Goal: Check status: Check status

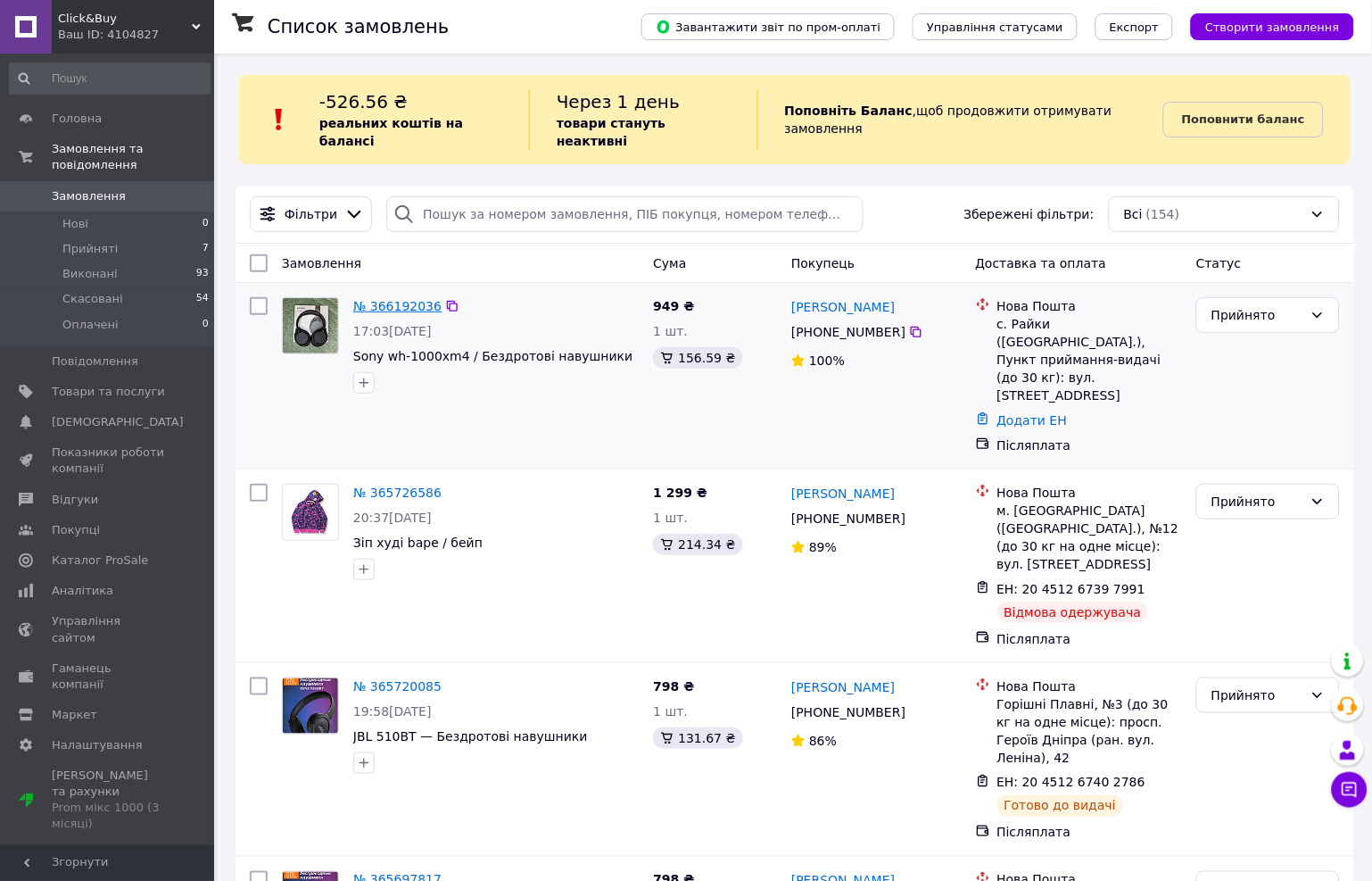
click at [381, 299] on link "№ 366192036" at bounding box center [397, 305] width 88 height 14
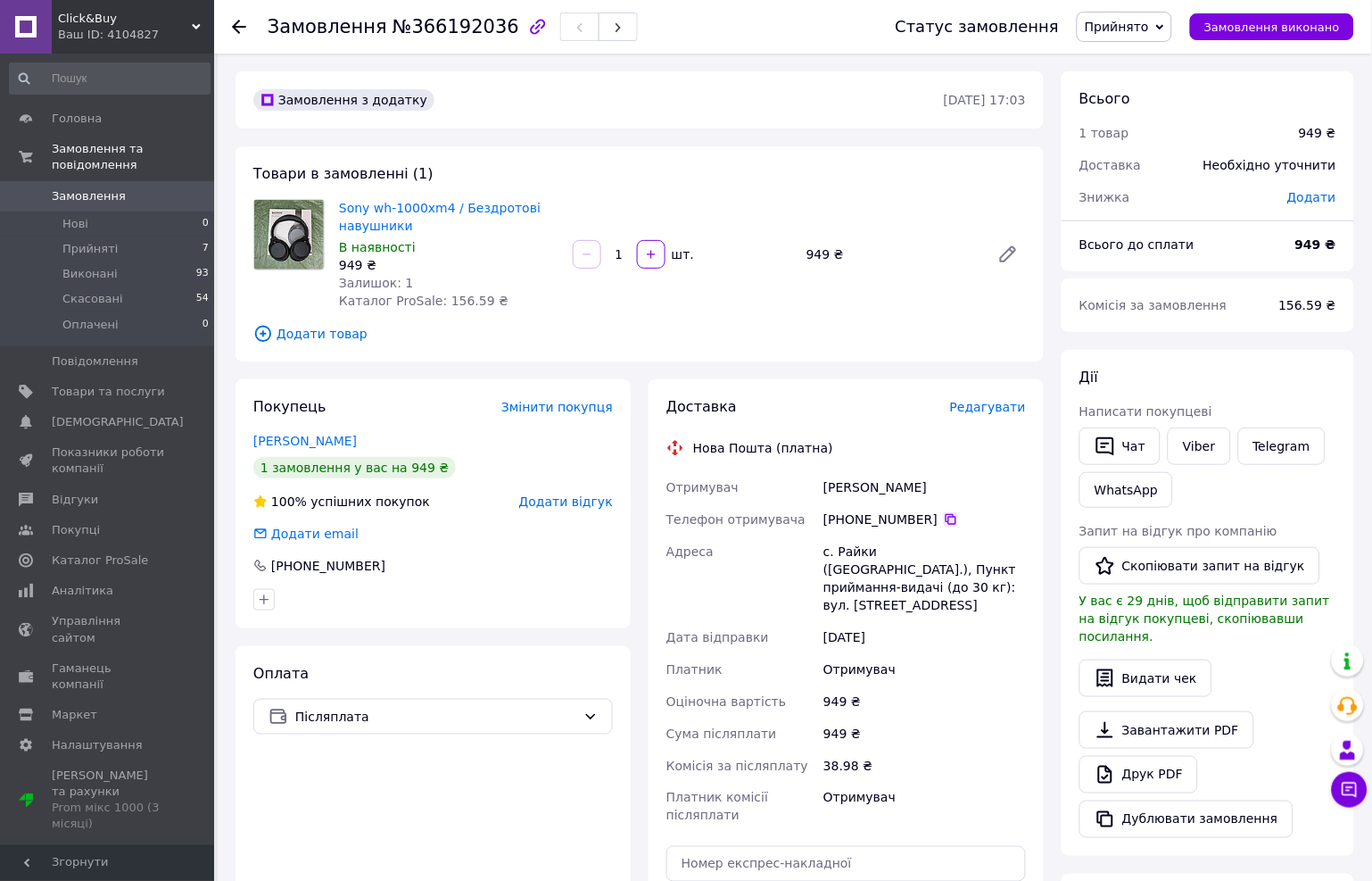
click at [947, 522] on icon at bounding box center [951, 519] width 14 height 14
click at [851, 480] on div "[PERSON_NAME]" at bounding box center [924, 487] width 209 height 33
click at [851, 484] on div "[PERSON_NAME]" at bounding box center [924, 487] width 209 height 33
copy div "[PERSON_NAME]"
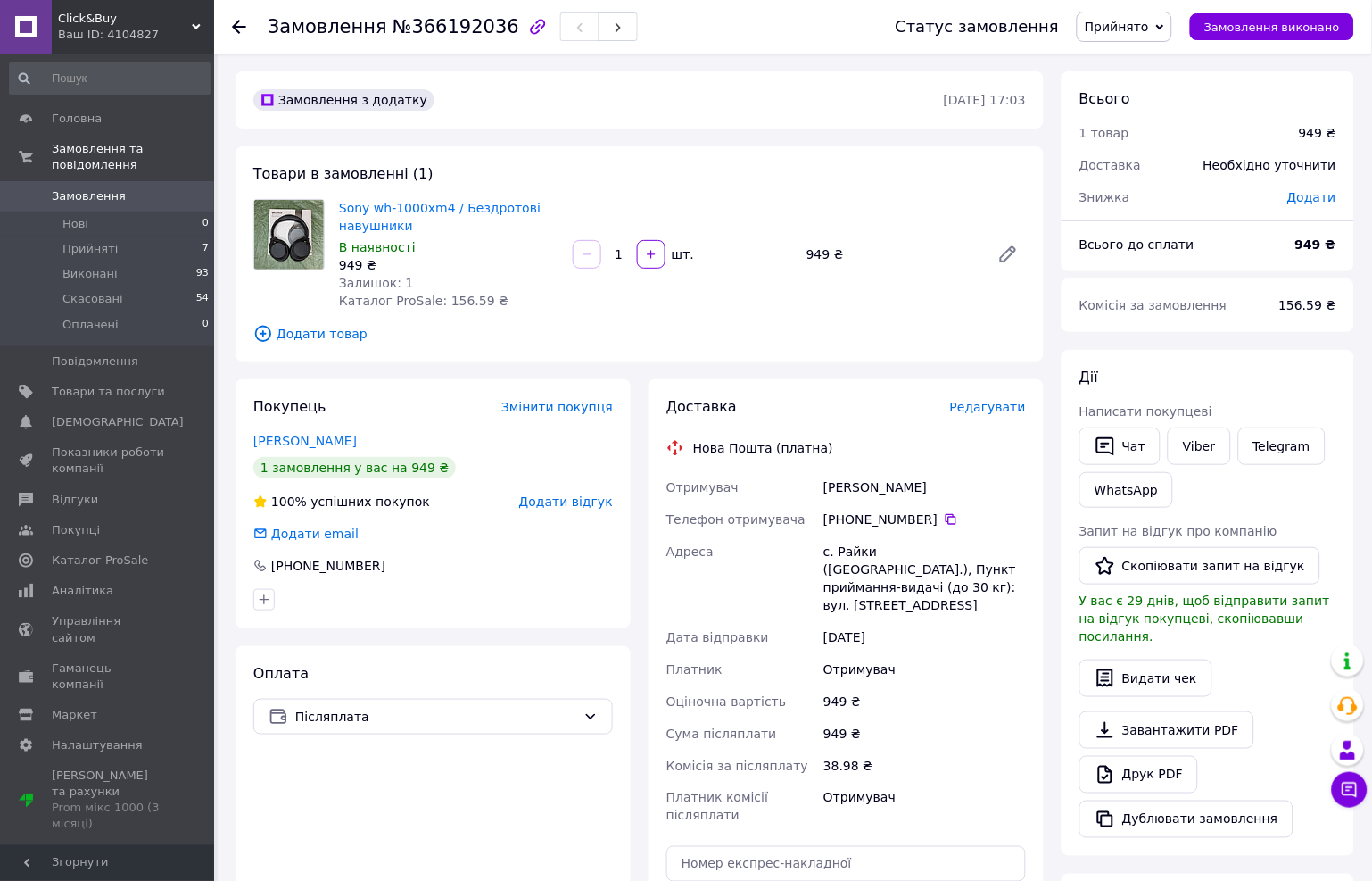
click at [895, 479] on div "[PERSON_NAME]" at bounding box center [924, 487] width 209 height 33
copy div "[PERSON_NAME]"
click at [861, 549] on div "с. Райки ([GEOGRAPHIC_DATA].), Пункт приймання-видачі (до 30 кг): вул. [STREET_…" at bounding box center [924, 578] width 209 height 86
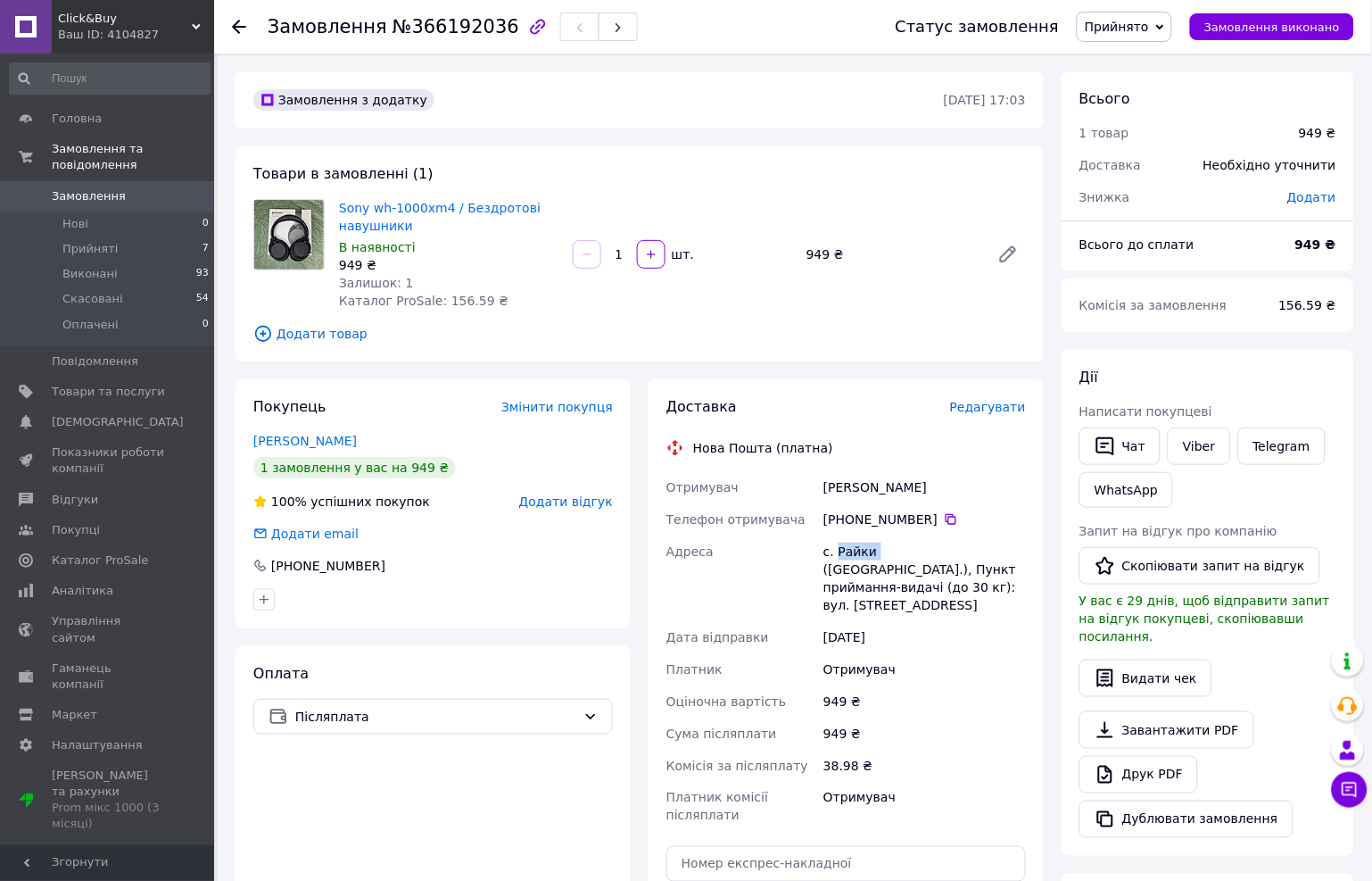
copy div "Райки"
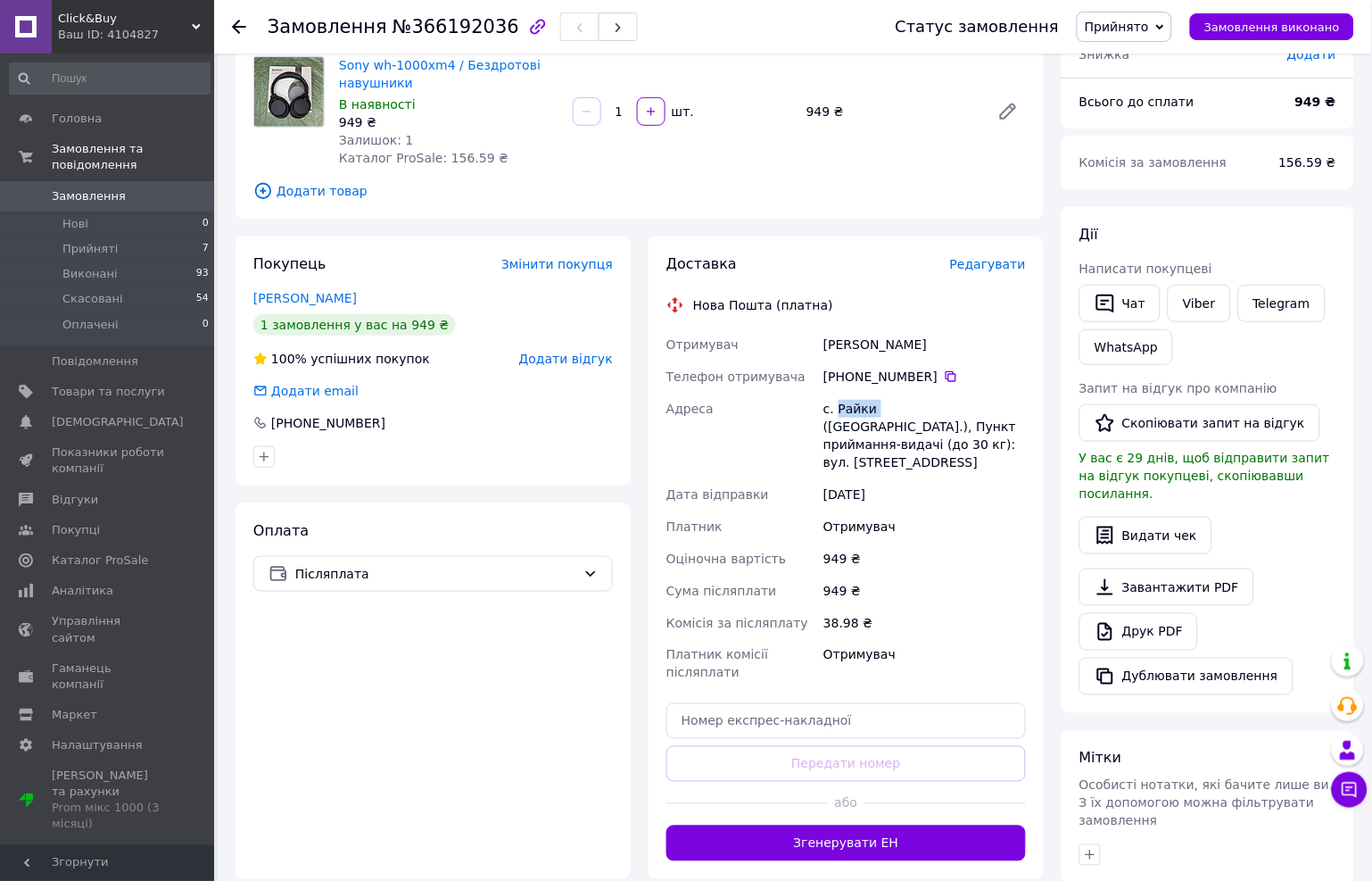
scroll to position [198, 0]
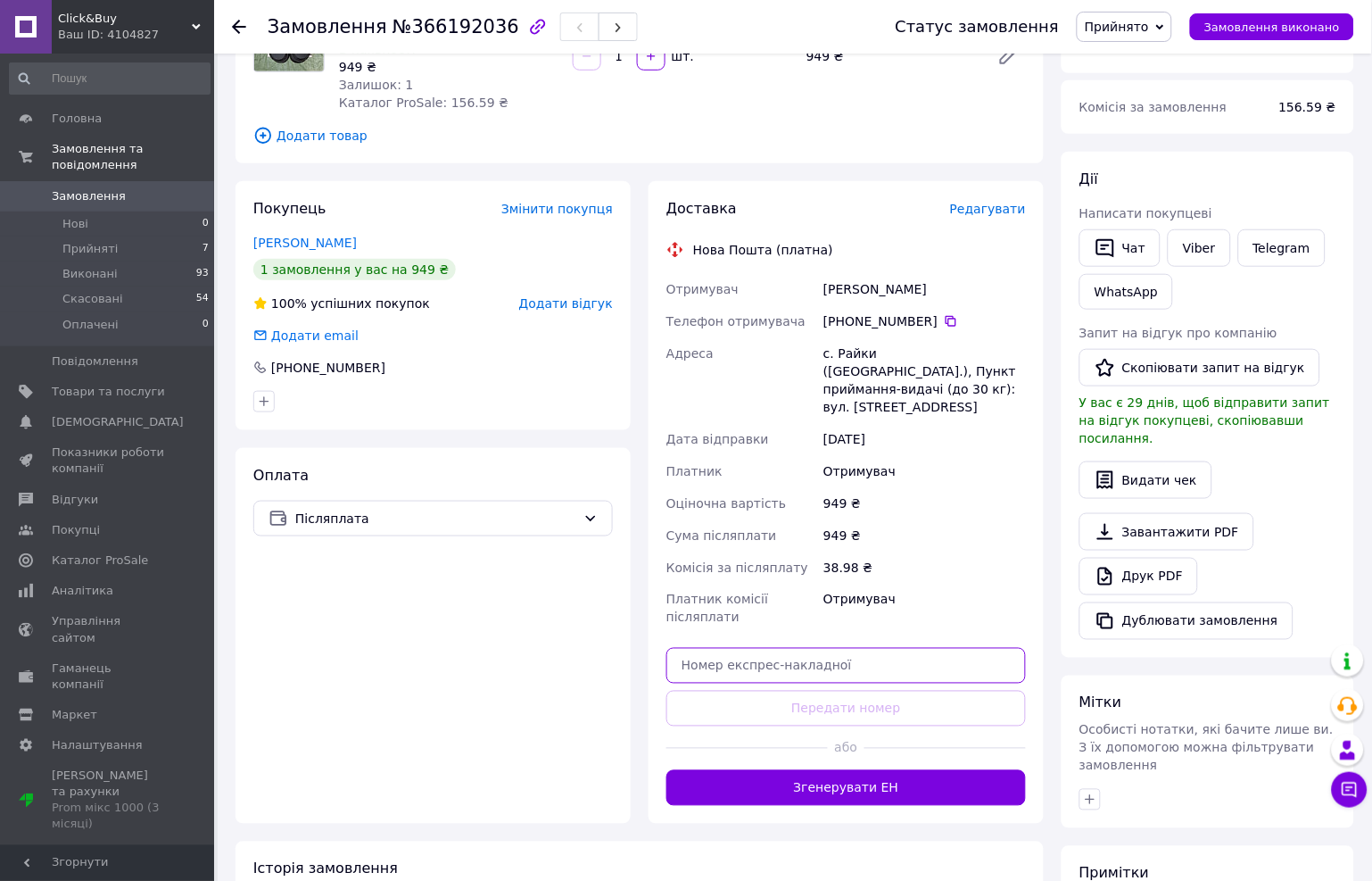
click at [861, 647] on input "text" at bounding box center [846, 665] width 360 height 35
paste input "20451269178758"
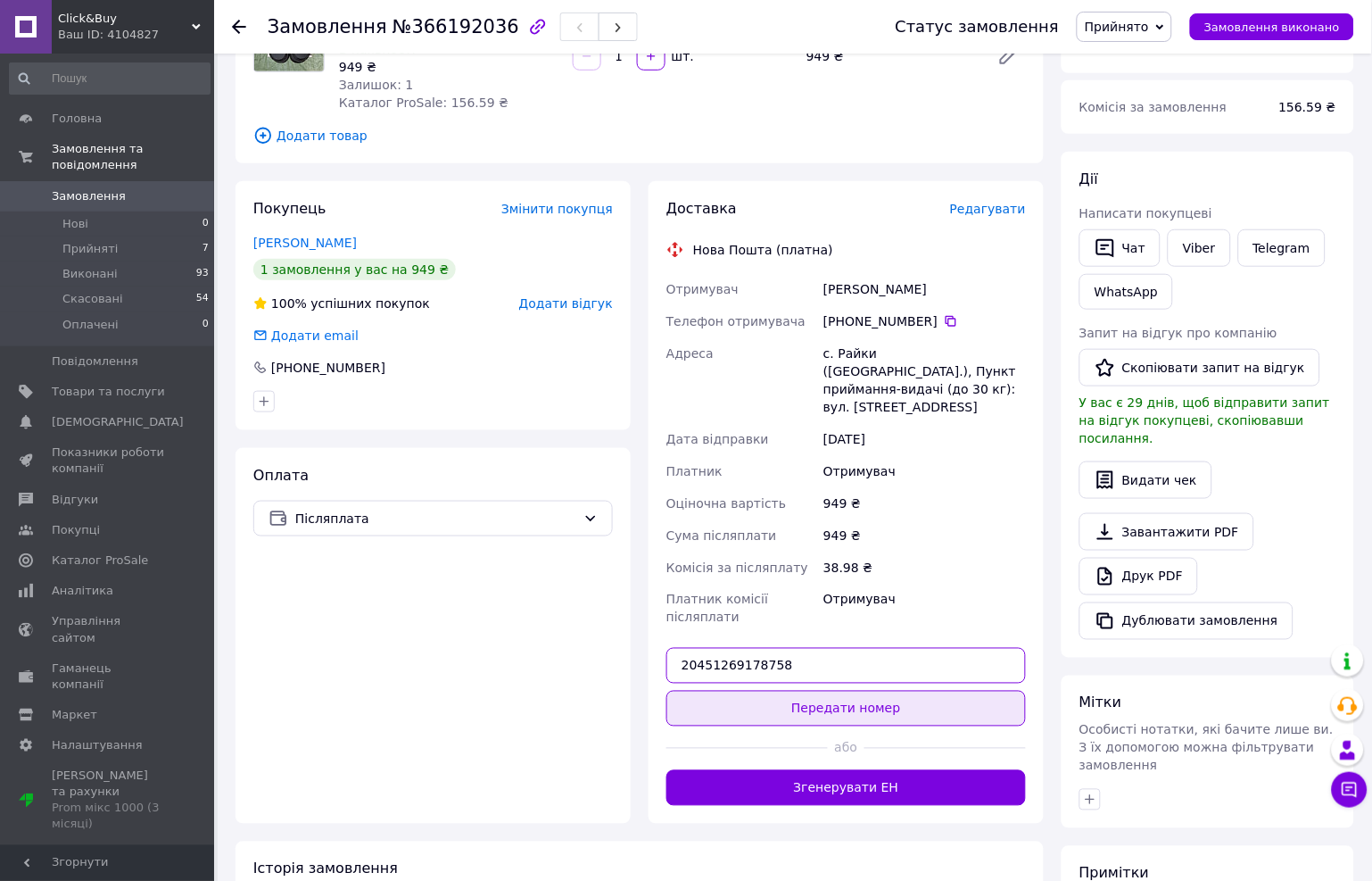
type input "20451269178758"
click at [797, 691] on button "Передати номер" at bounding box center [846, 708] width 360 height 35
